Goal: Leave review/rating: Leave review/rating

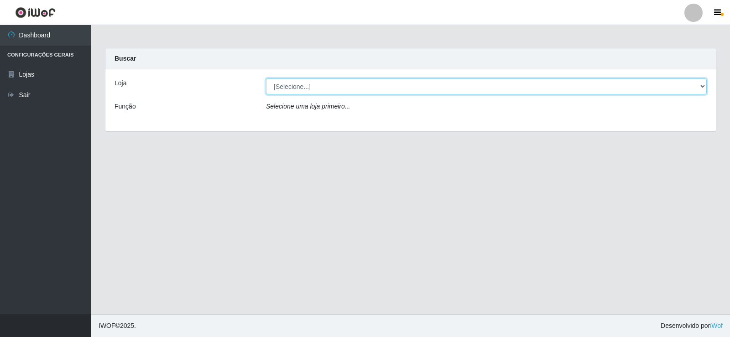
click at [292, 91] on select "[Selecione...] Rede Compras Supermercados - LOJA 2" at bounding box center [486, 87] width 441 height 16
select select "161"
click at [266, 79] on select "[Selecione...] Rede Compras Supermercados - LOJA 2" at bounding box center [486, 87] width 441 height 16
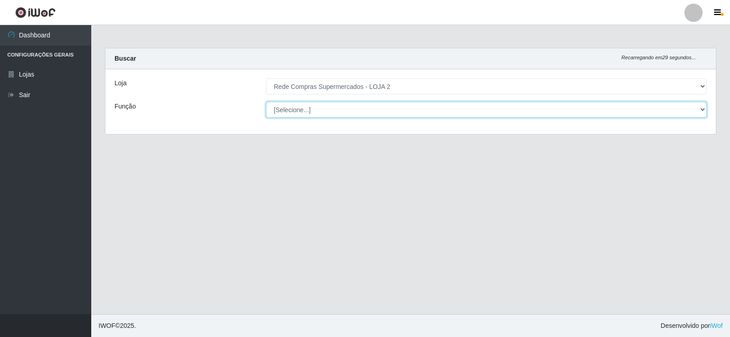
click at [325, 104] on select "[Selecione...] ASG ASG + ASG ++ Balconista Balconista + Balconista ++ Embalador…" at bounding box center [486, 110] width 441 height 16
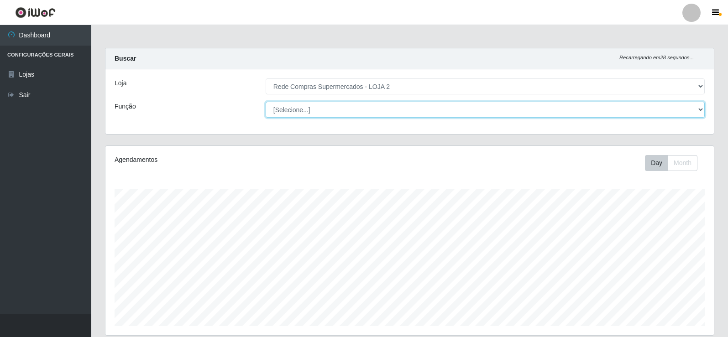
scroll to position [189, 609]
select select "1"
click at [266, 102] on select "[Selecione...] ASG ASG + ASG ++ Balconista Balconista + Balconista ++ Embalador…" at bounding box center [485, 110] width 439 height 16
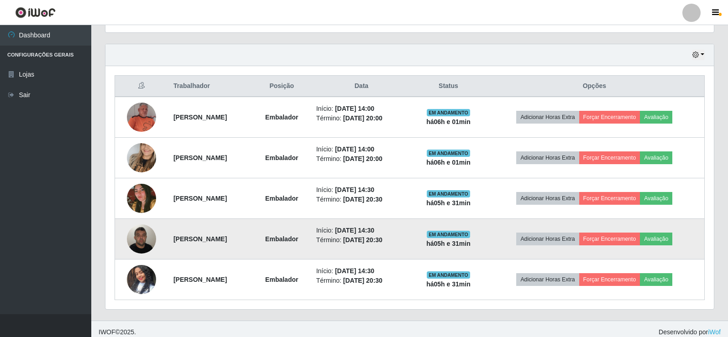
scroll to position [310, 0]
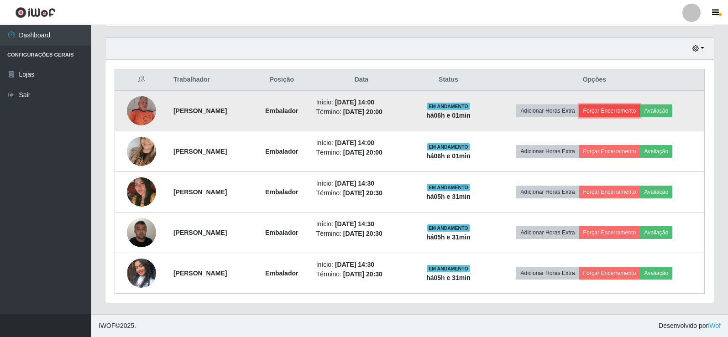
click at [627, 111] on button "Forçar Encerramento" at bounding box center [609, 111] width 61 height 13
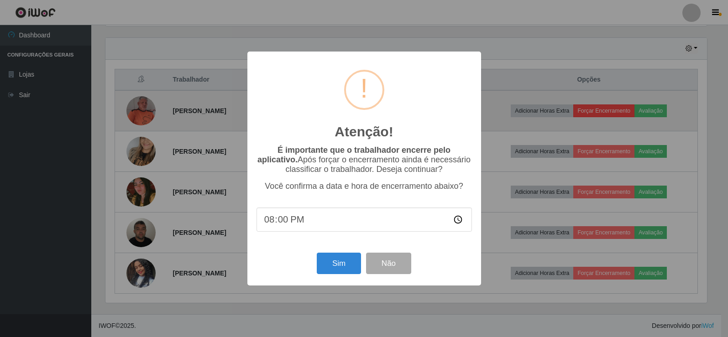
scroll to position [189, 604]
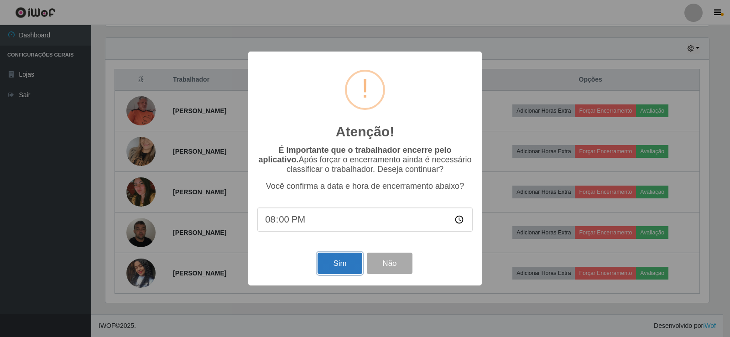
click at [343, 265] on button "Sim" at bounding box center [340, 263] width 44 height 21
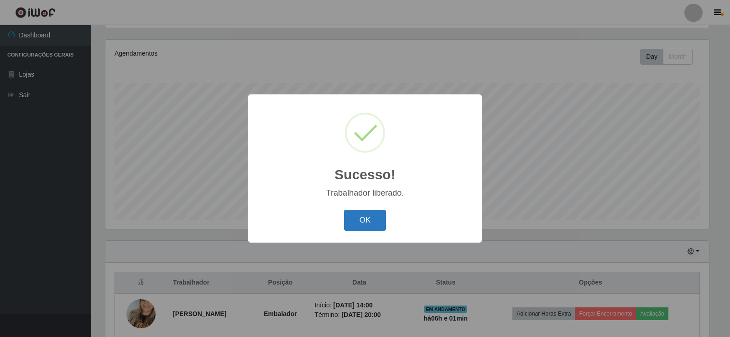
click at [371, 218] on button "OK" at bounding box center [365, 220] width 42 height 21
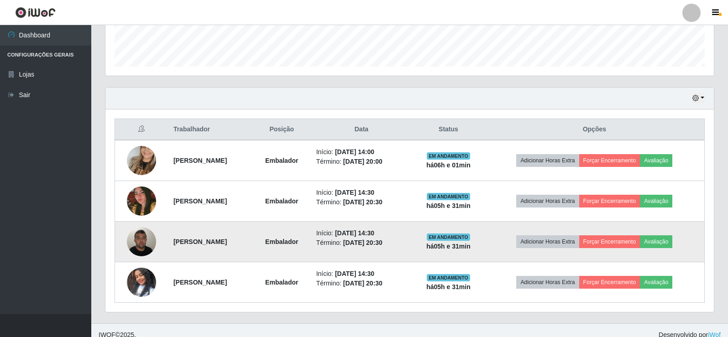
scroll to position [269, 0]
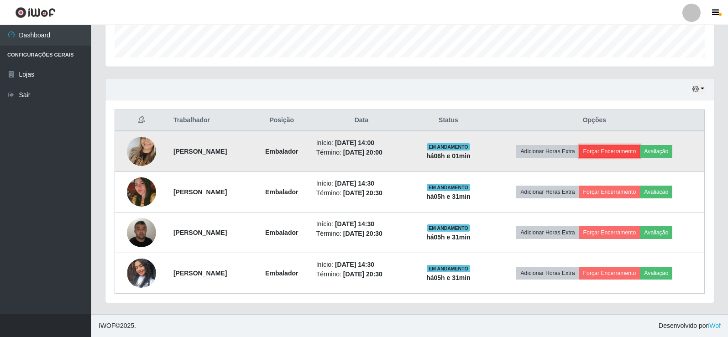
click at [617, 149] on button "Forçar Encerramento" at bounding box center [609, 151] width 61 height 13
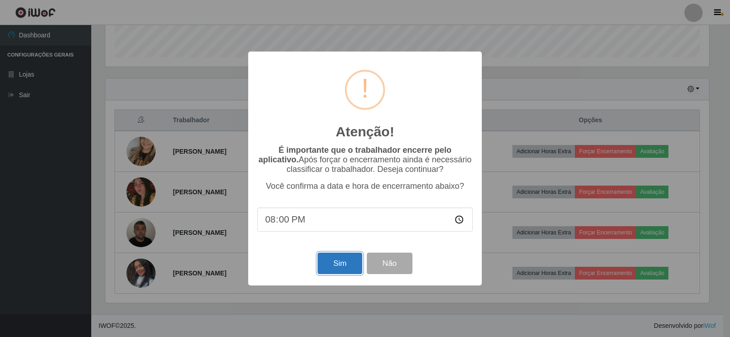
click at [342, 265] on button "Sim" at bounding box center [340, 263] width 44 height 21
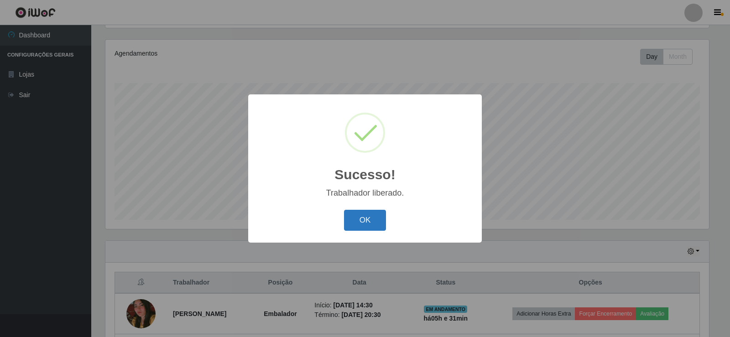
click at [373, 223] on button "OK" at bounding box center [365, 220] width 42 height 21
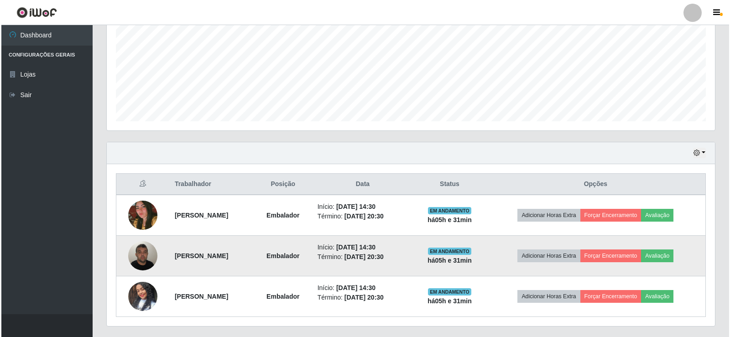
scroll to position [228, 0]
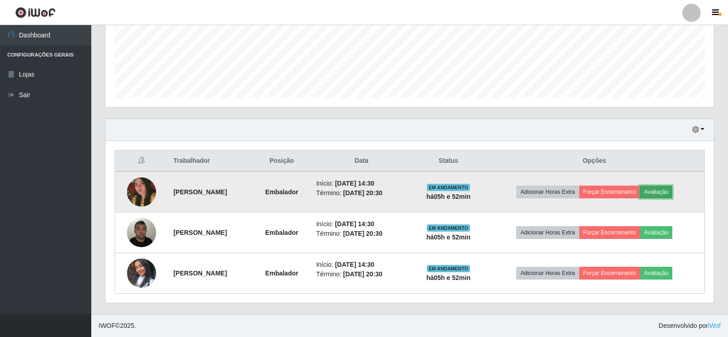
click at [668, 193] on button "Avaliação" at bounding box center [656, 192] width 32 height 13
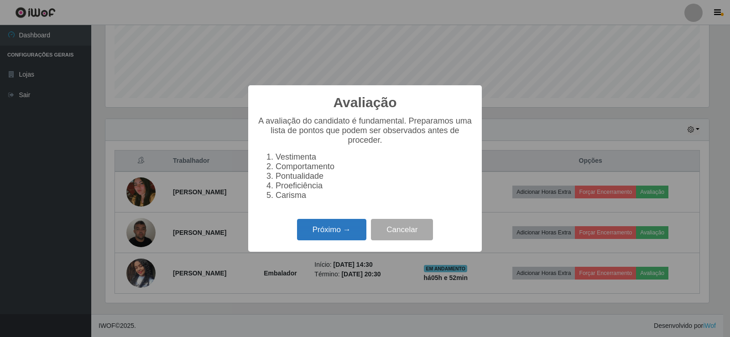
click at [315, 236] on button "Próximo →" at bounding box center [331, 229] width 69 height 21
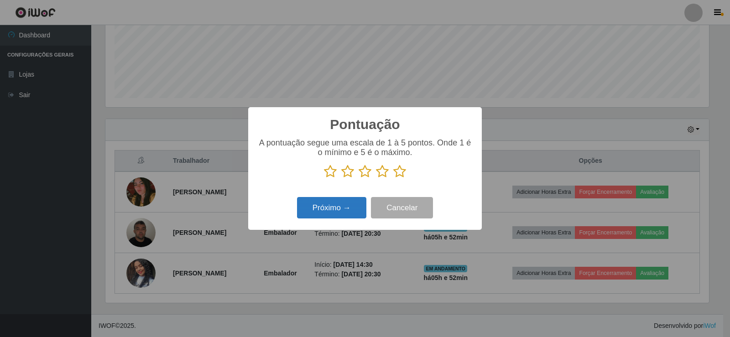
click at [341, 211] on button "Próximo →" at bounding box center [331, 207] width 69 height 21
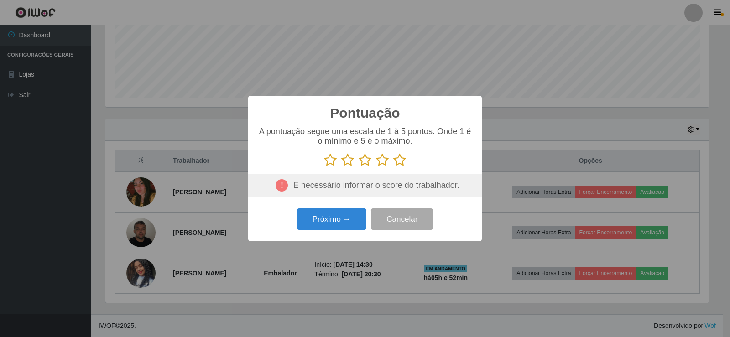
click at [394, 162] on icon at bounding box center [400, 160] width 13 height 14
click at [394, 167] on input "radio" at bounding box center [394, 167] width 0 height 0
click at [339, 226] on button "Próximo →" at bounding box center [331, 219] width 69 height 21
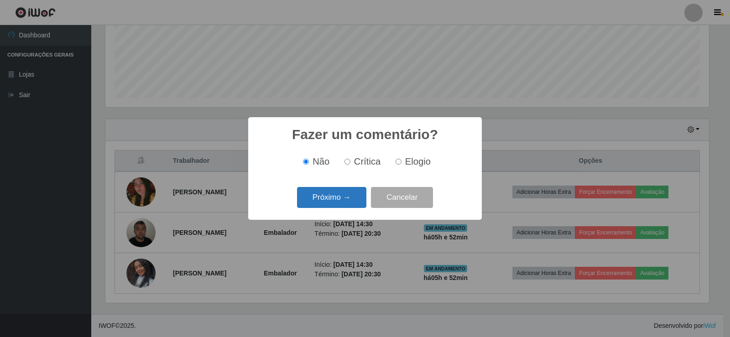
click at [324, 194] on button "Próximo →" at bounding box center [331, 197] width 69 height 21
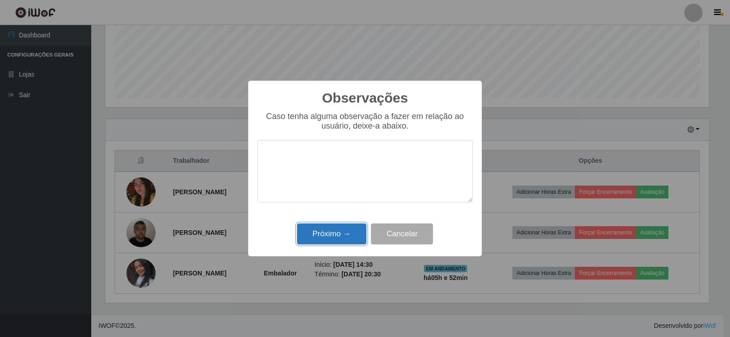
click at [332, 238] on button "Próximo →" at bounding box center [331, 234] width 69 height 21
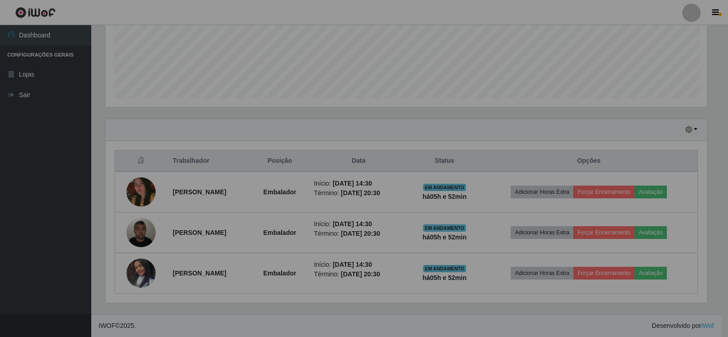
scroll to position [189, 609]
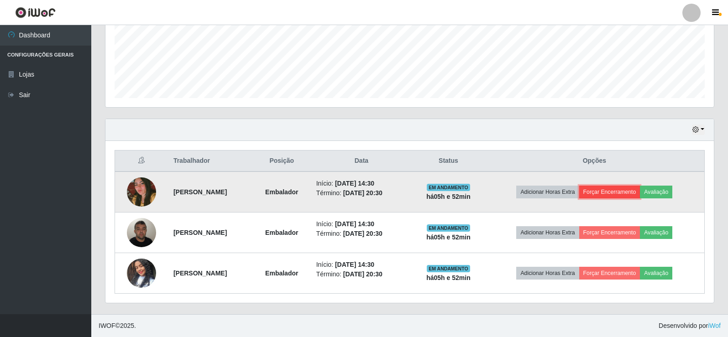
click at [628, 191] on button "Forçar Encerramento" at bounding box center [609, 192] width 61 height 13
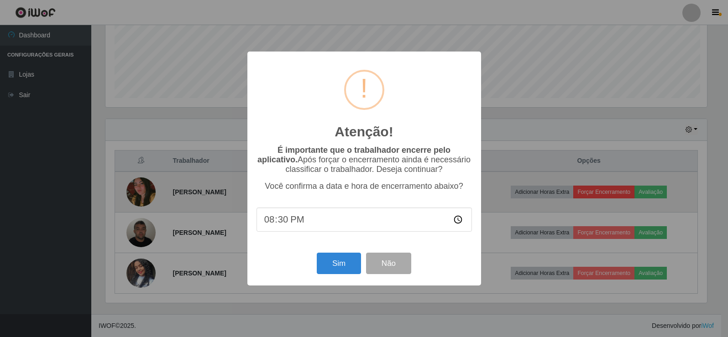
scroll to position [189, 604]
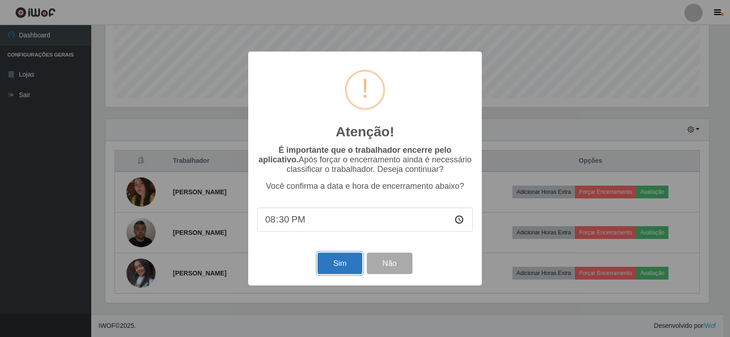
click at [327, 266] on button "Sim" at bounding box center [340, 263] width 44 height 21
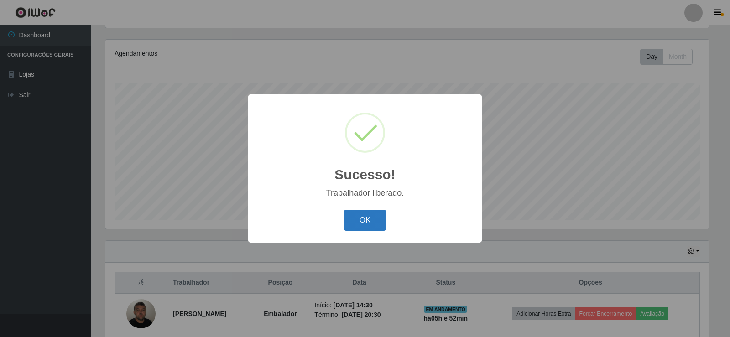
click at [355, 219] on button "OK" at bounding box center [365, 220] width 42 height 21
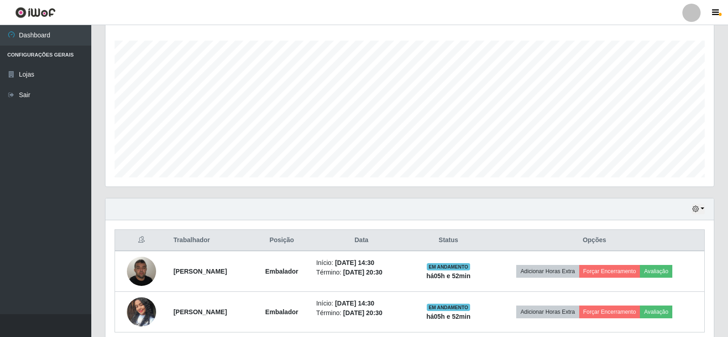
scroll to position [188, 0]
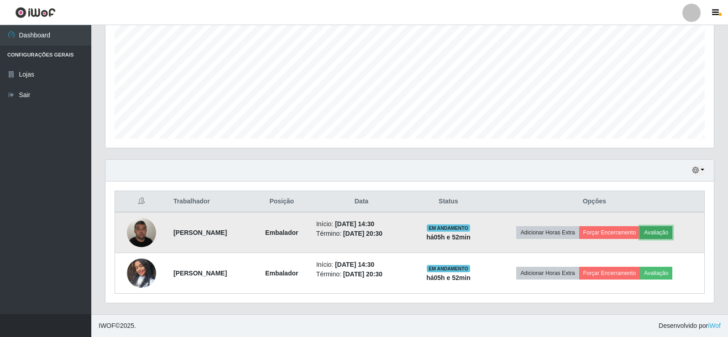
click at [661, 234] on button "Avaliação" at bounding box center [656, 232] width 32 height 13
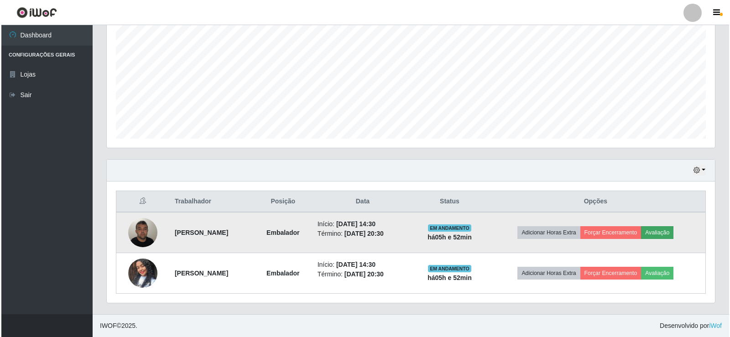
scroll to position [189, 604]
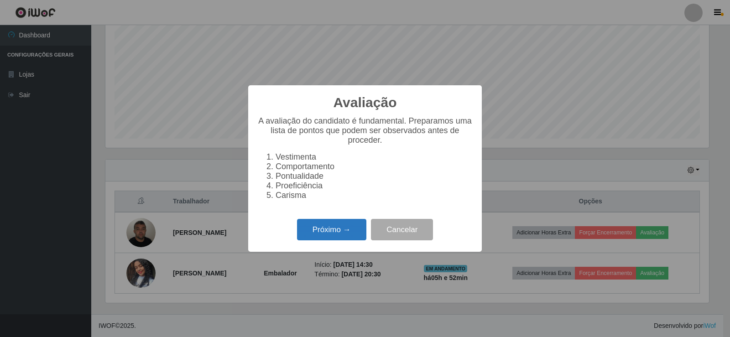
click at [340, 241] on button "Próximo →" at bounding box center [331, 229] width 69 height 21
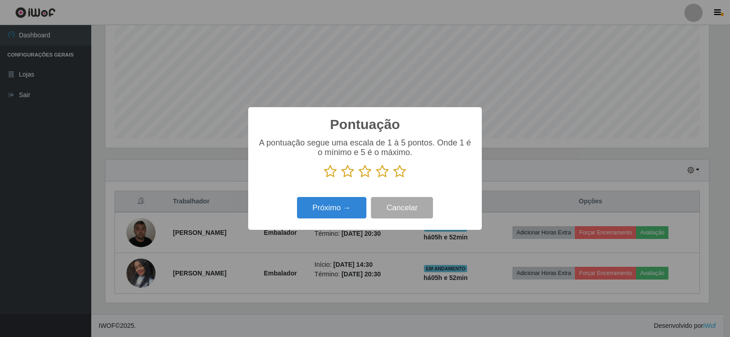
click at [399, 170] on icon at bounding box center [400, 172] width 13 height 14
click at [394, 178] on input "radio" at bounding box center [394, 178] width 0 height 0
click at [341, 210] on button "Próximo →" at bounding box center [331, 207] width 69 height 21
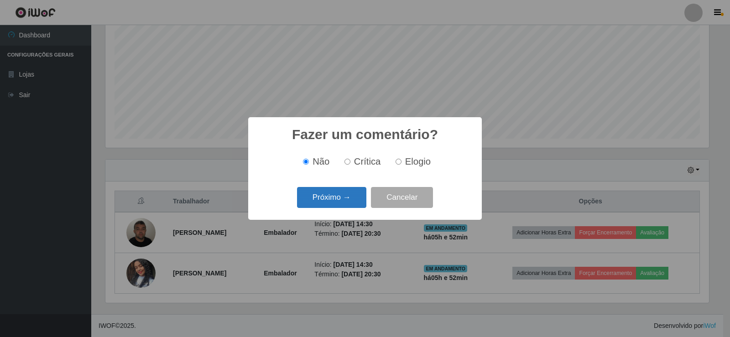
click at [341, 205] on button "Próximo →" at bounding box center [331, 197] width 69 height 21
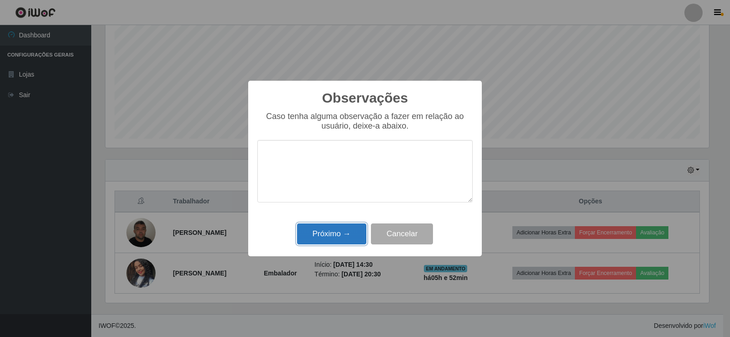
click at [339, 236] on button "Próximo →" at bounding box center [331, 234] width 69 height 21
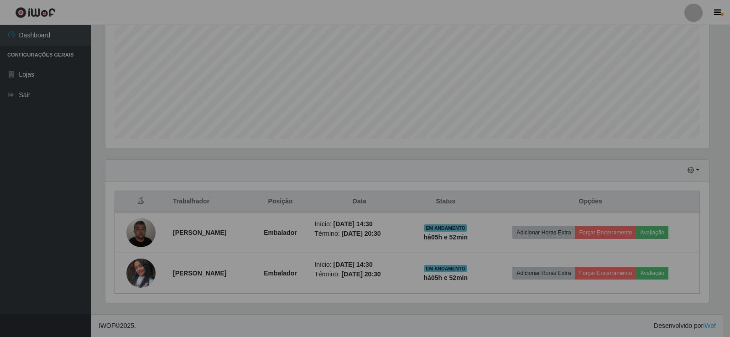
scroll to position [189, 609]
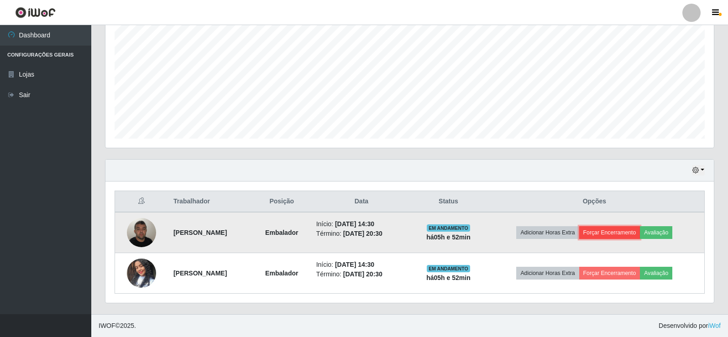
click at [633, 234] on button "Forçar Encerramento" at bounding box center [609, 232] width 61 height 13
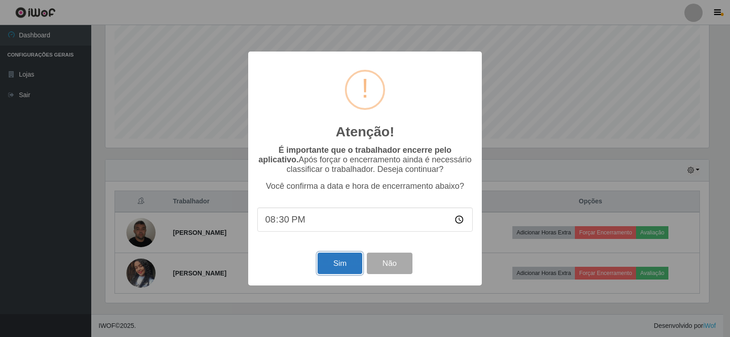
click at [351, 266] on button "Sim" at bounding box center [340, 263] width 44 height 21
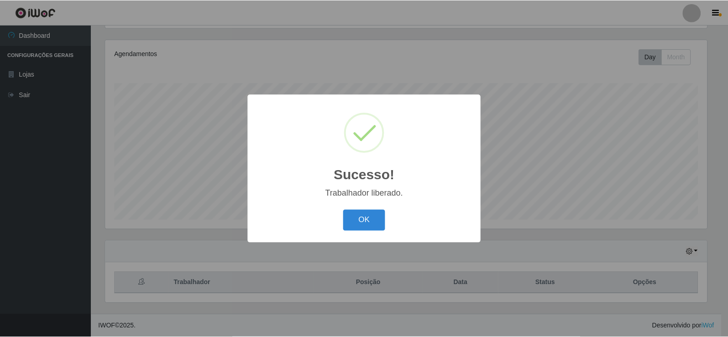
scroll to position [0, 0]
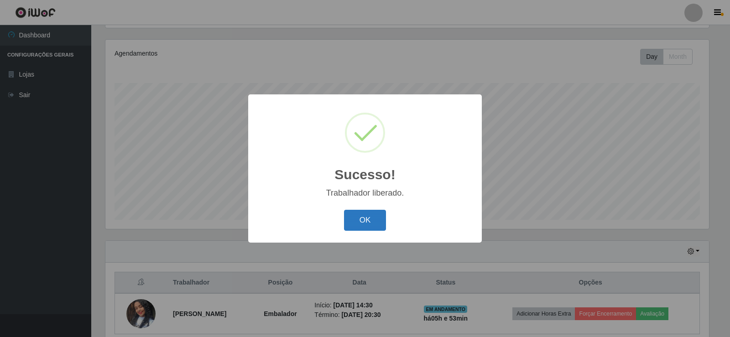
click at [368, 222] on button "OK" at bounding box center [365, 220] width 42 height 21
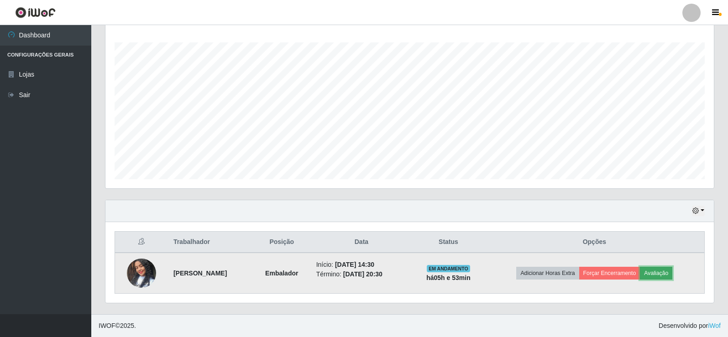
click at [663, 272] on button "Avaliação" at bounding box center [656, 273] width 32 height 13
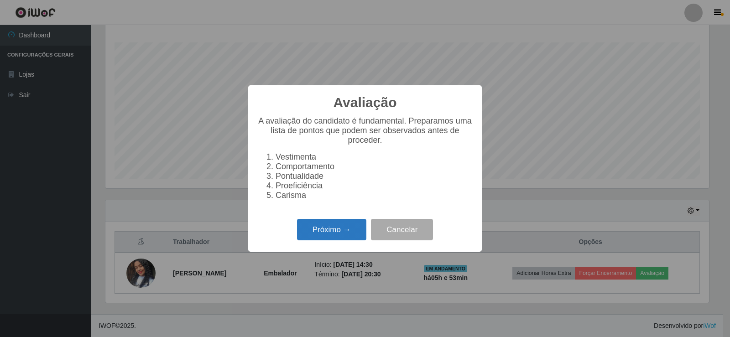
click at [317, 239] on button "Próximo →" at bounding box center [331, 229] width 69 height 21
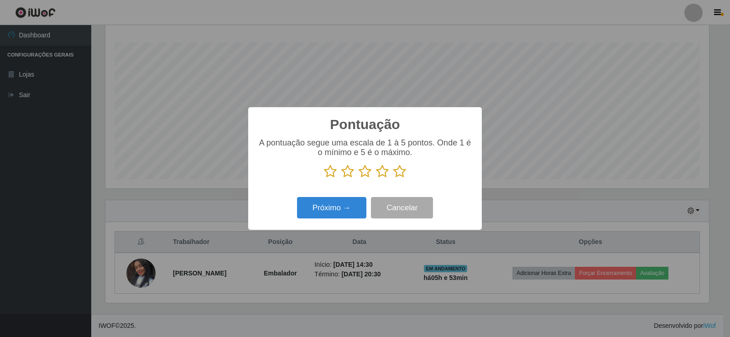
click at [399, 172] on icon at bounding box center [400, 172] width 13 height 14
click at [394, 178] on input "radio" at bounding box center [394, 178] width 0 height 0
click at [326, 214] on button "Próximo →" at bounding box center [331, 207] width 69 height 21
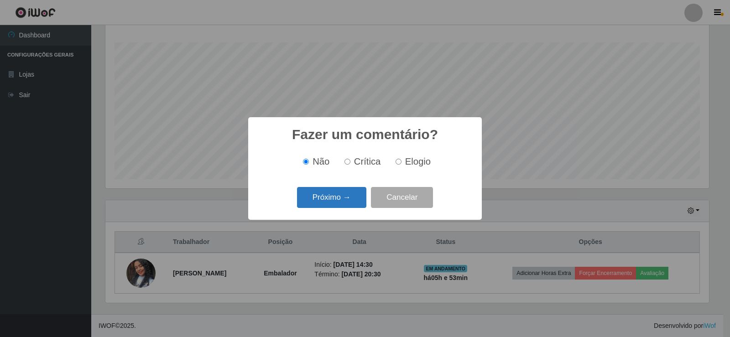
click at [332, 200] on button "Próximo →" at bounding box center [331, 197] width 69 height 21
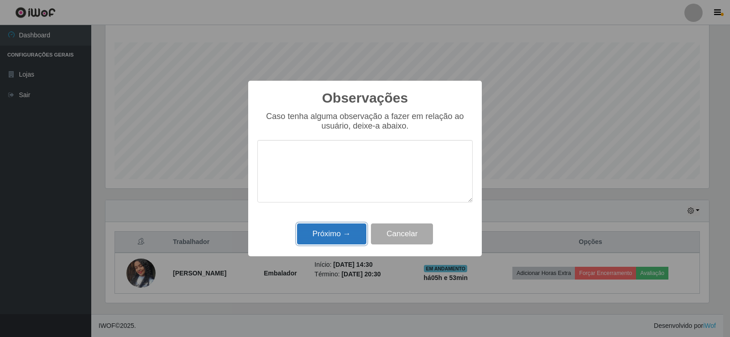
click at [340, 237] on button "Próximo →" at bounding box center [331, 234] width 69 height 21
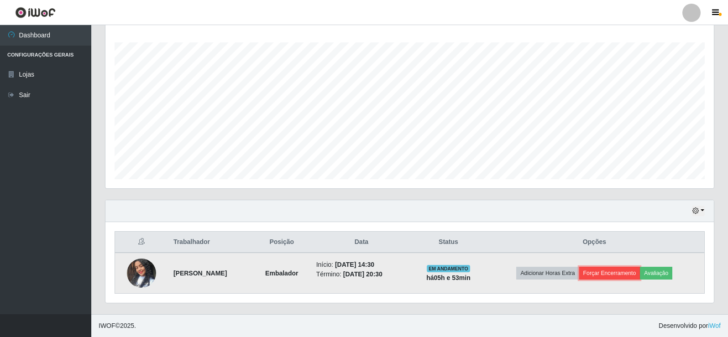
click at [627, 274] on button "Forçar Encerramento" at bounding box center [609, 273] width 61 height 13
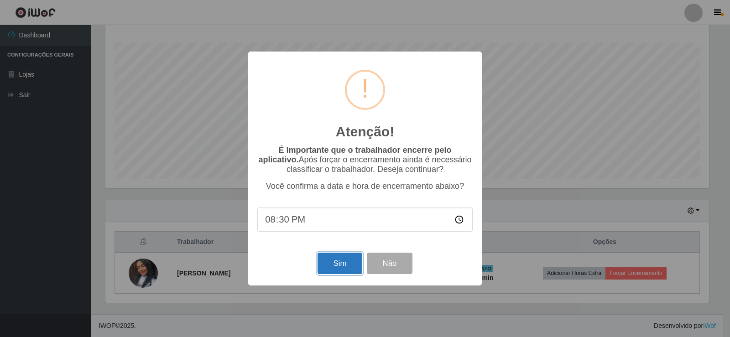
click at [328, 266] on button "Sim" at bounding box center [340, 263] width 44 height 21
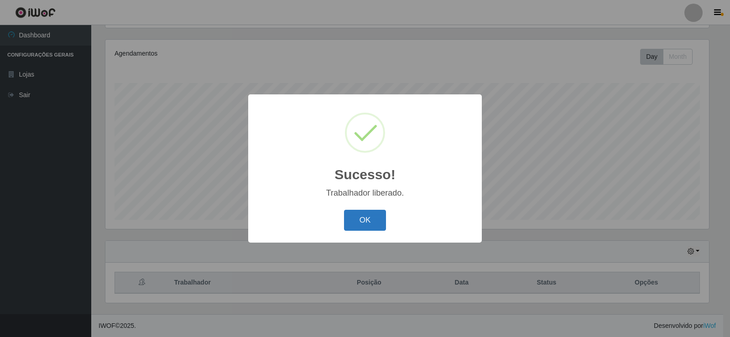
click at [372, 223] on button "OK" at bounding box center [365, 220] width 42 height 21
